Goal: Information Seeking & Learning: Learn about a topic

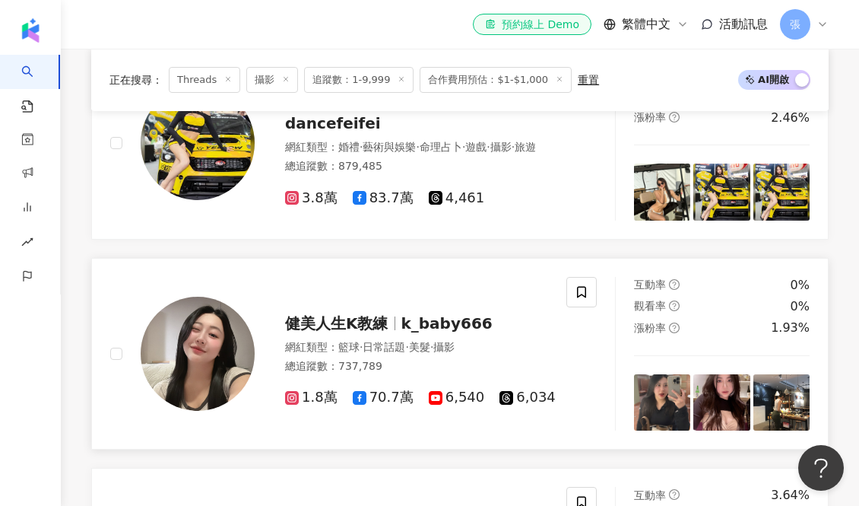
scroll to position [221, 0]
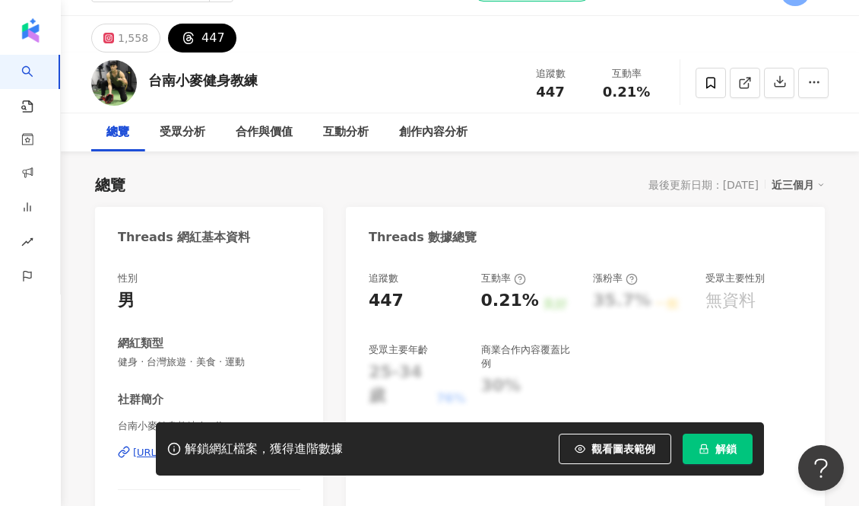
scroll to position [44, 0]
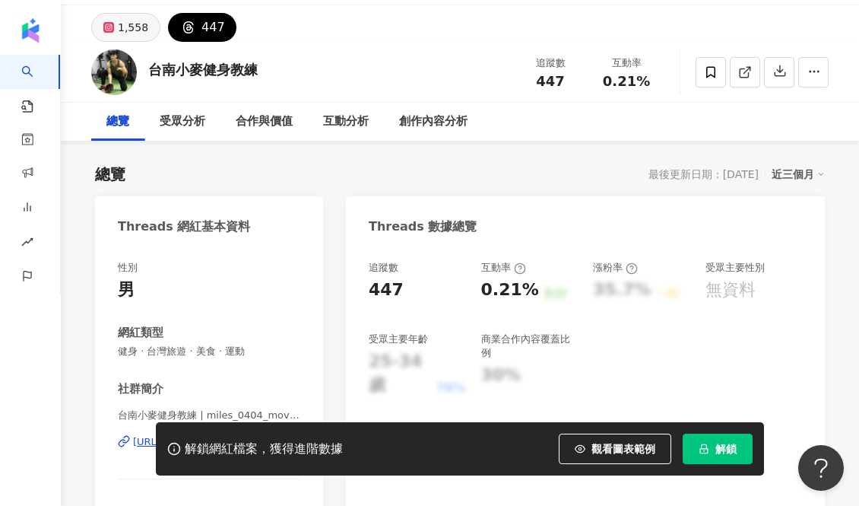
click at [131, 29] on div "1,558" at bounding box center [133, 27] width 30 height 21
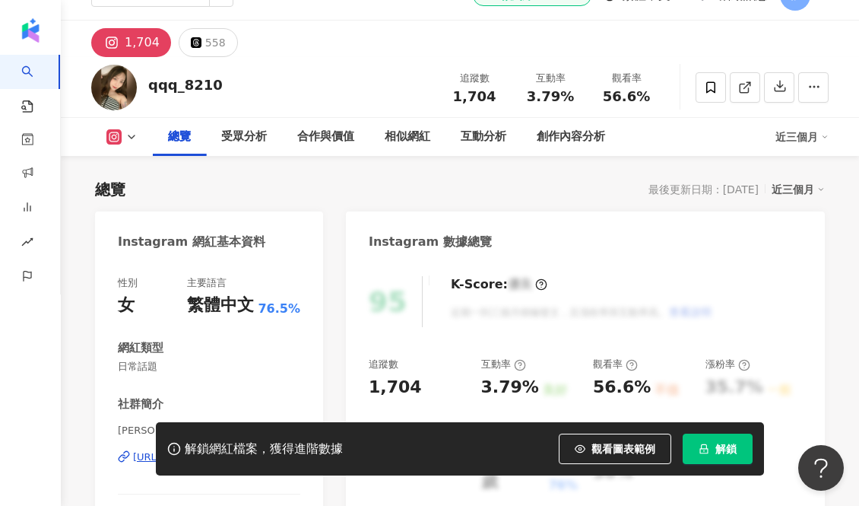
scroll to position [14, 0]
